Goal: Task Accomplishment & Management: Use online tool/utility

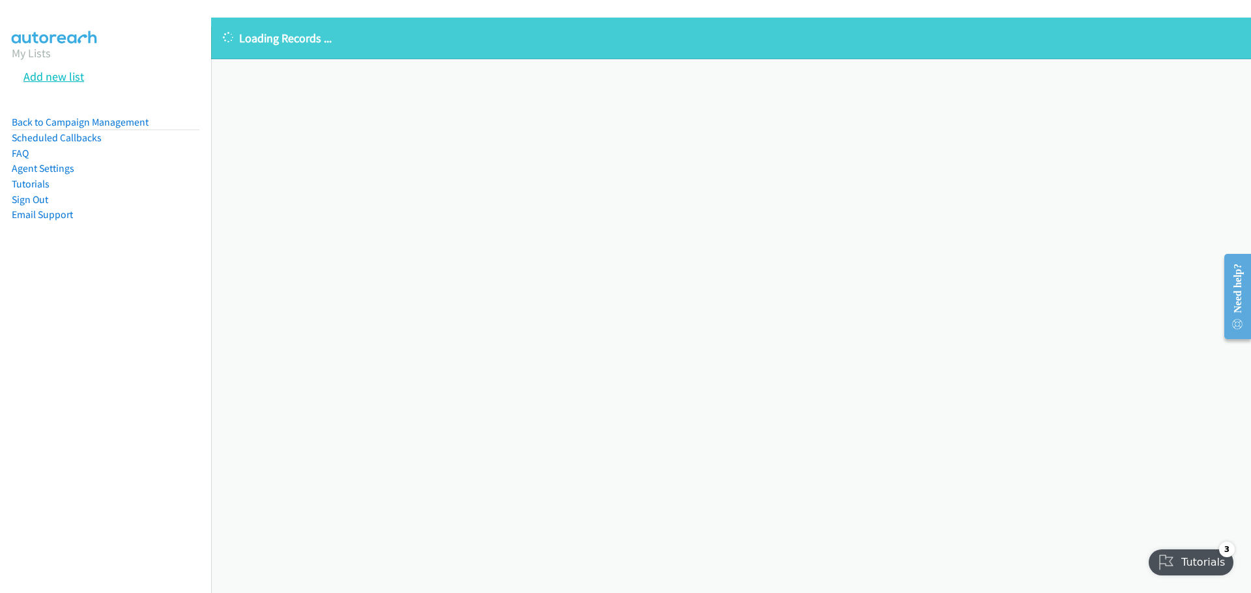
click at [39, 83] on link "Add new list" at bounding box center [53, 76] width 61 height 15
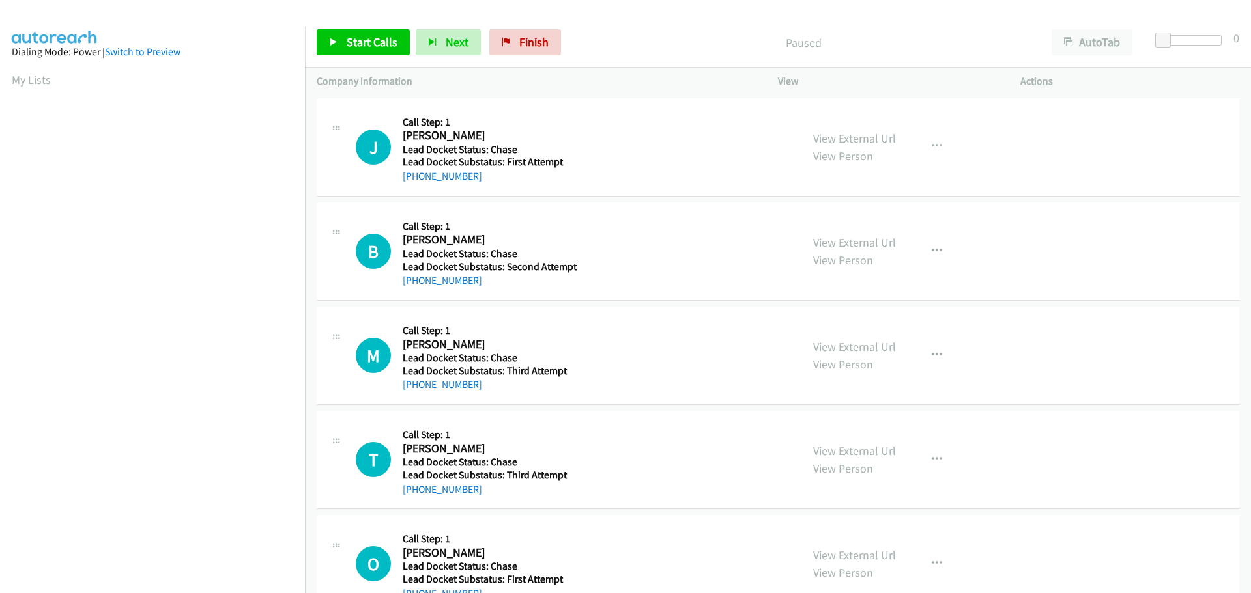
click at [749, 358] on div "M Callback Scheduled Call Step: 1 Matthew Masich America/New_York Lead Docket S…" at bounding box center [573, 356] width 434 height 74
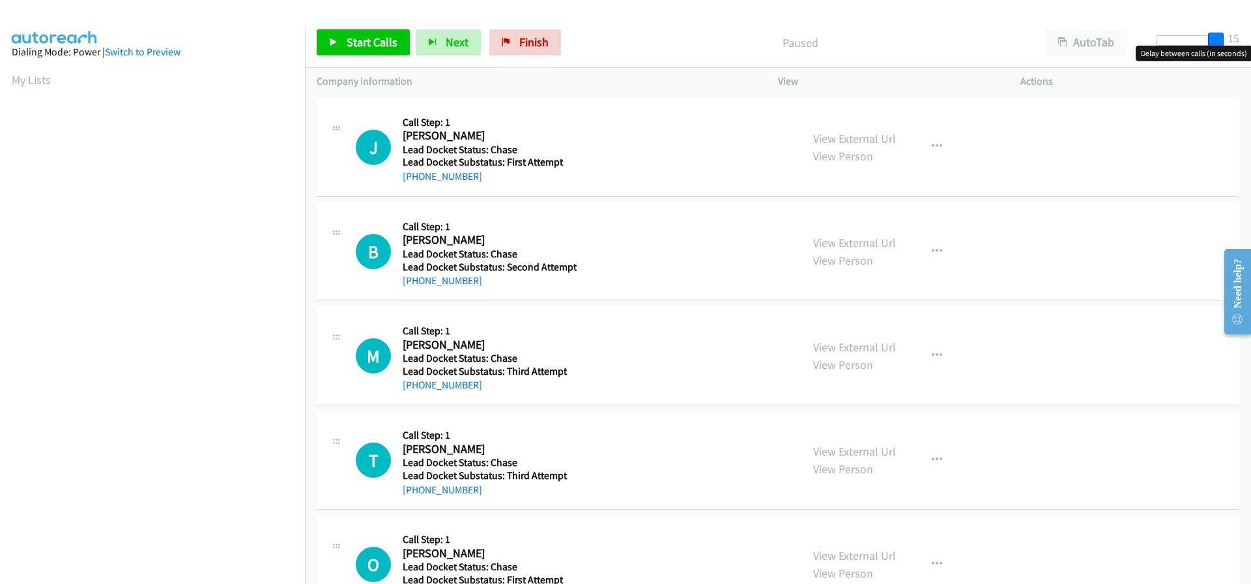
drag, startPoint x: 1165, startPoint y: 42, endPoint x: 1244, endPoint y: 42, distance: 79.5
click at [1244, 42] on div "Start Calls Pause Next Finish Paused AutoTab AutoTab 15" at bounding box center [778, 43] width 946 height 50
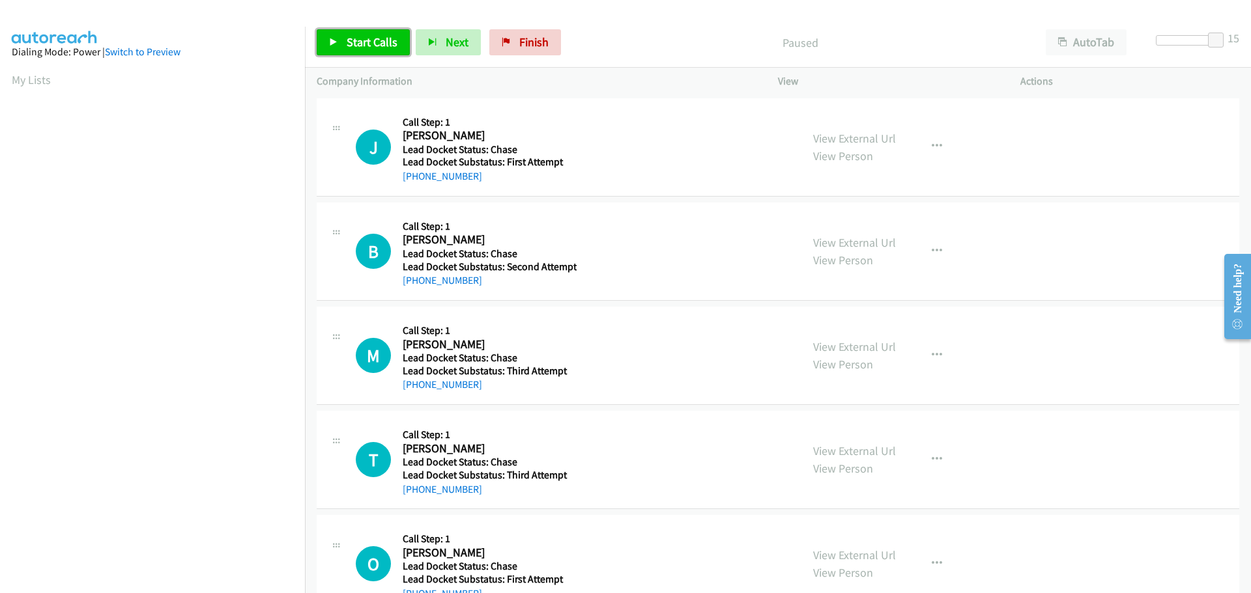
click at [370, 46] on span "Start Calls" at bounding box center [372, 42] width 51 height 15
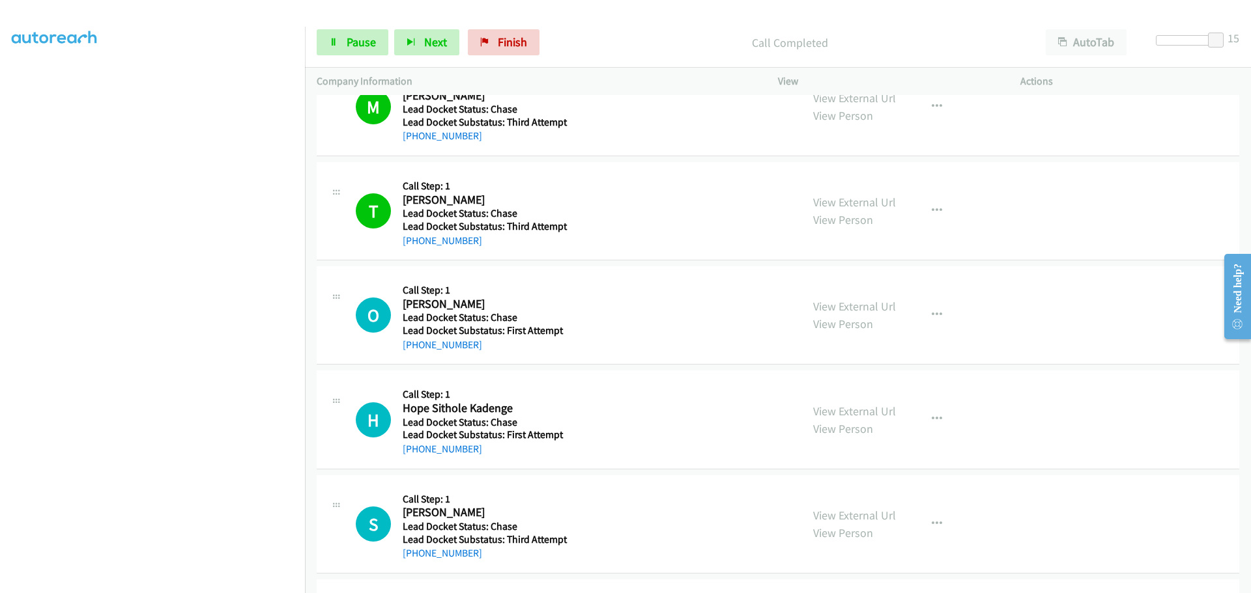
scroll to position [261, 0]
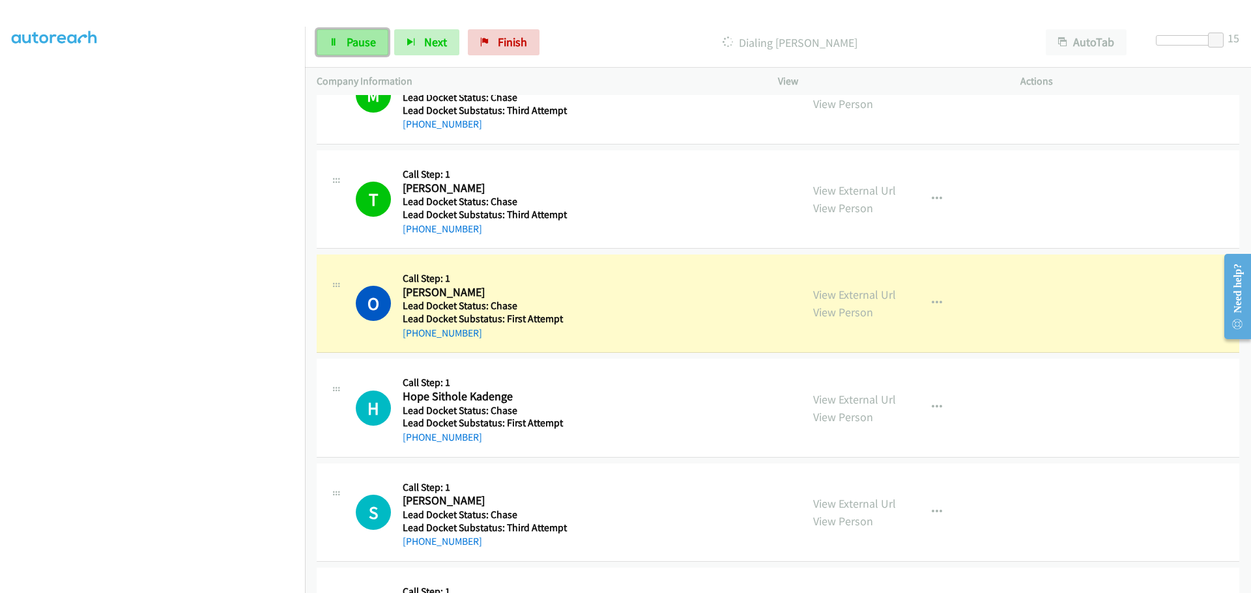
click at [352, 36] on span "Pause" at bounding box center [361, 42] width 29 height 15
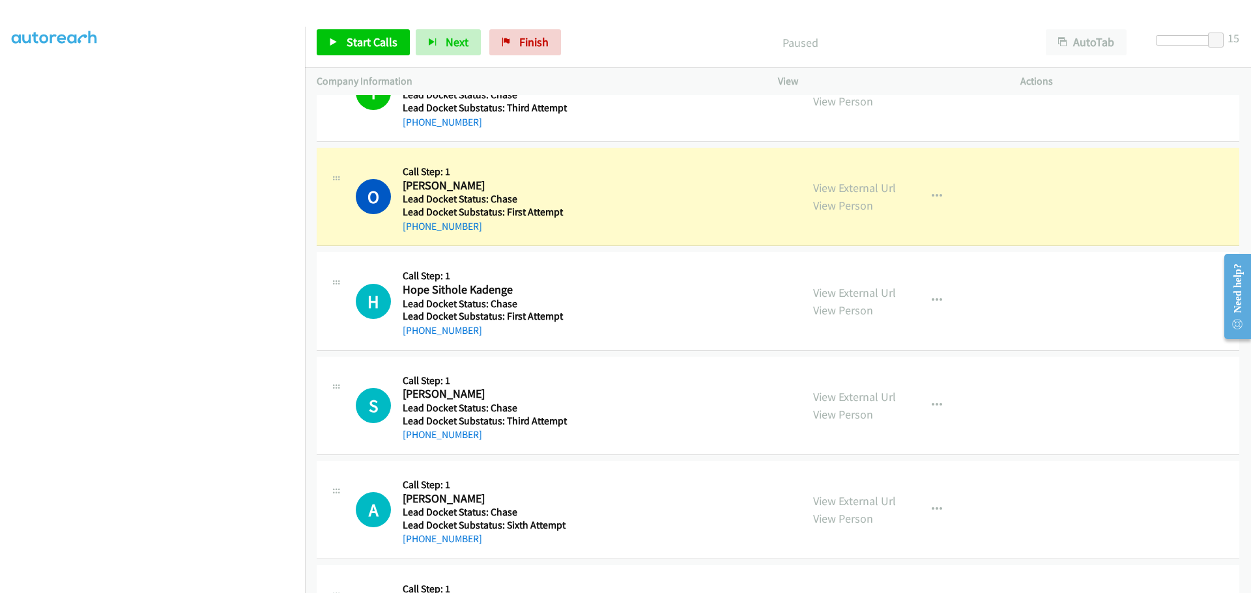
scroll to position [391, 0]
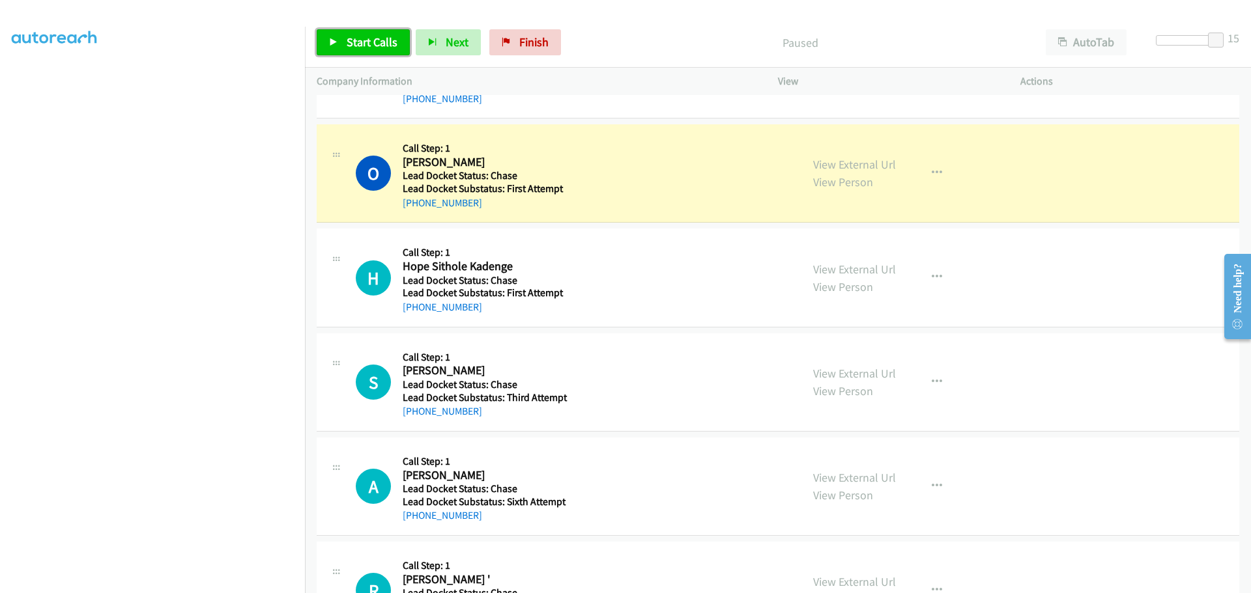
click at [367, 46] on span "Start Calls" at bounding box center [372, 42] width 51 height 15
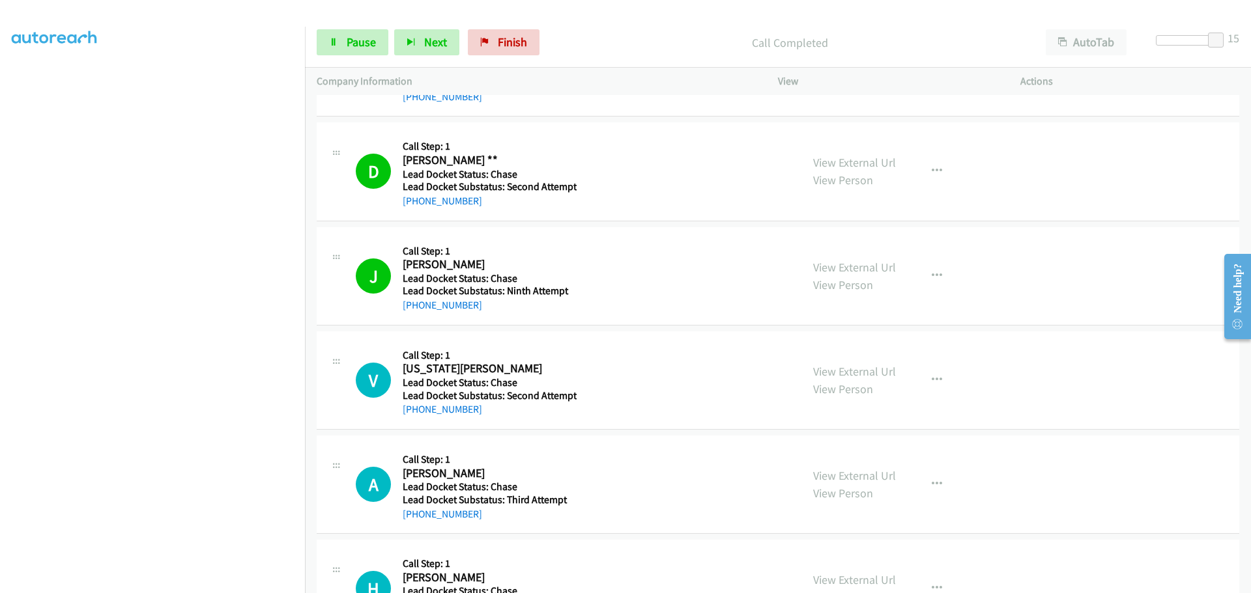
scroll to position [1042, 0]
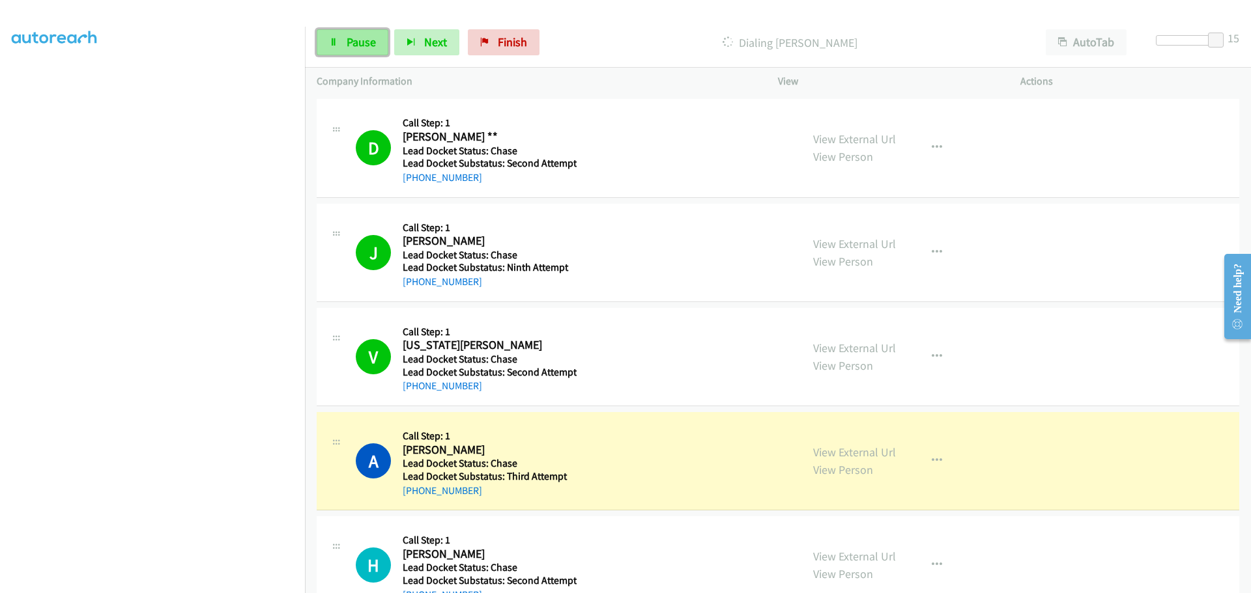
click at [347, 44] on span "Pause" at bounding box center [361, 42] width 29 height 15
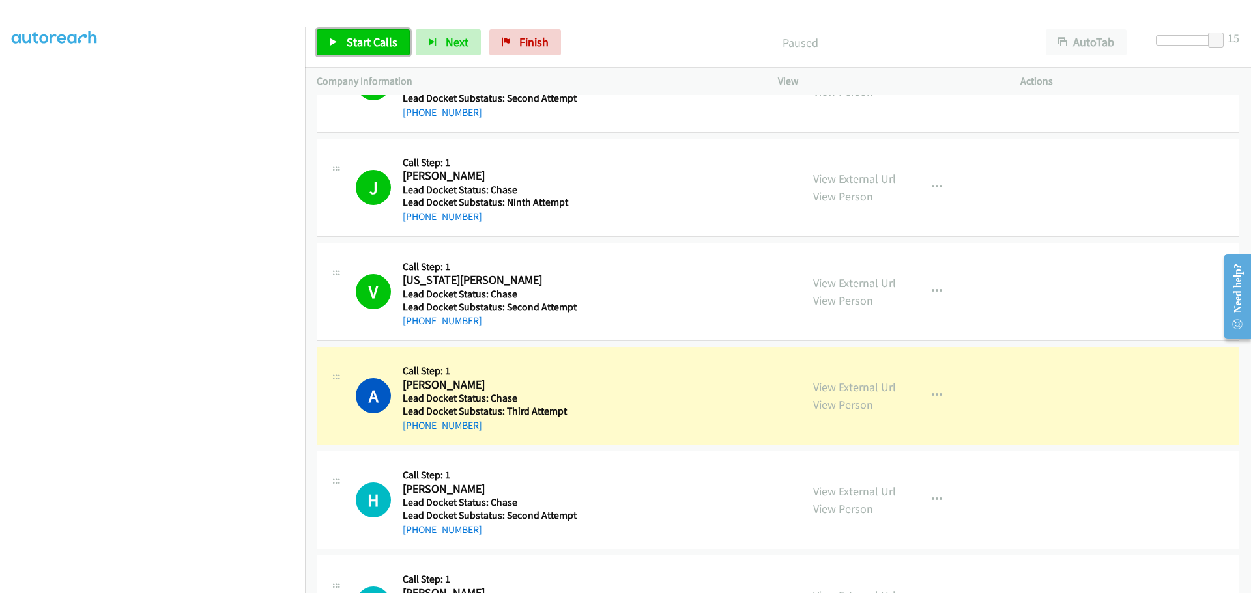
click at [350, 38] on span "Start Calls" at bounding box center [372, 42] width 51 height 15
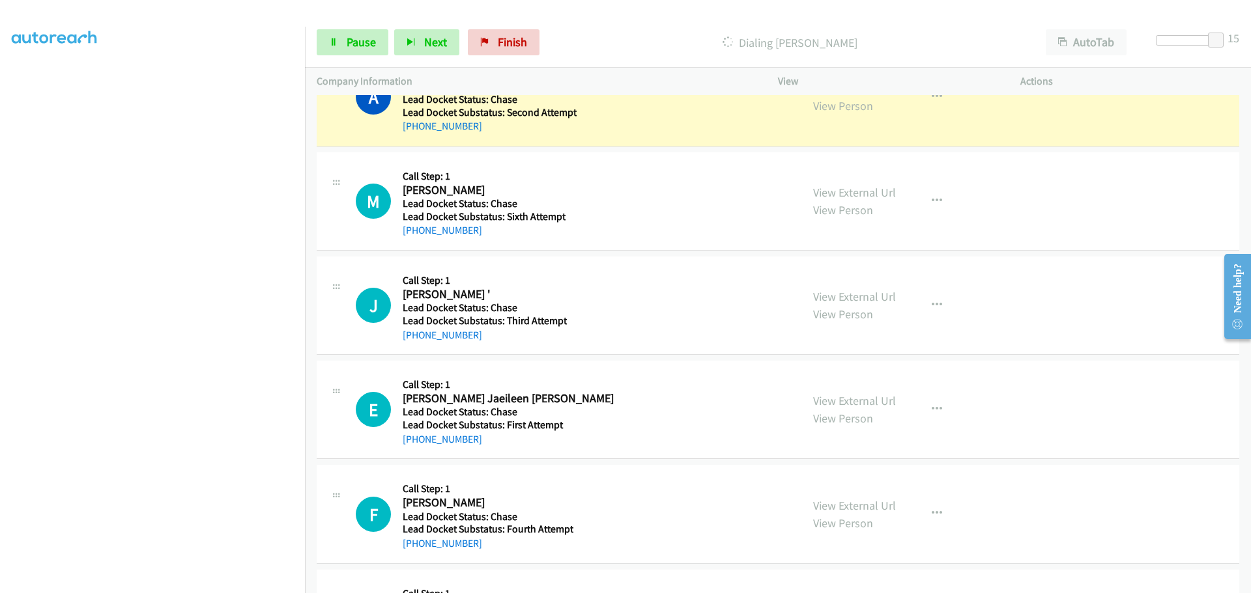
scroll to position [1759, 0]
